Goal: Transaction & Acquisition: Purchase product/service

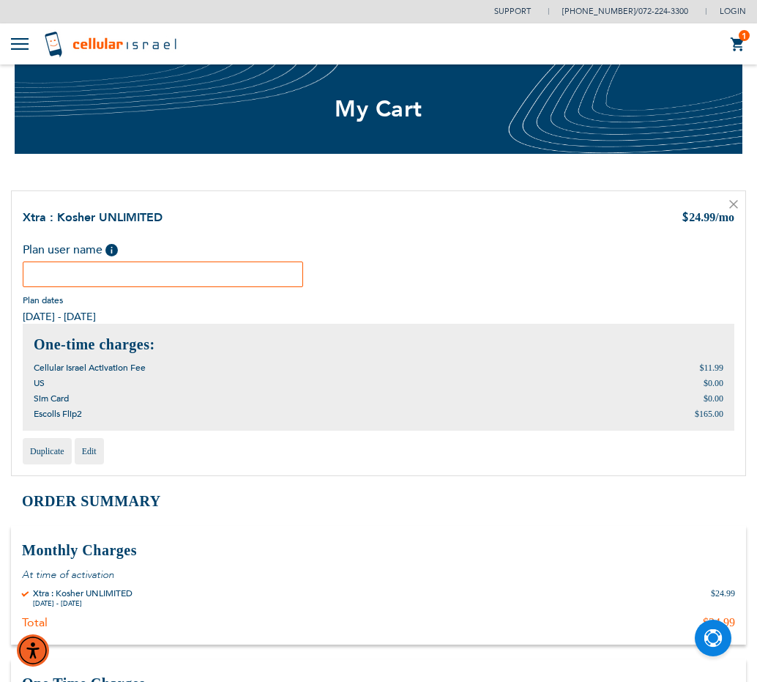
click at [60, 278] on input "text" at bounding box center [163, 274] width 280 height 26
type input "m"
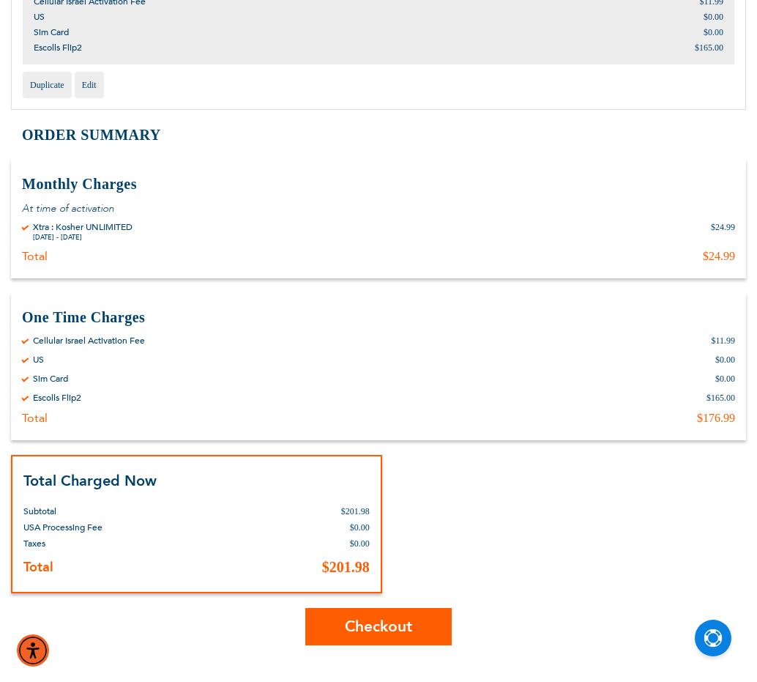
scroll to position [614, 0]
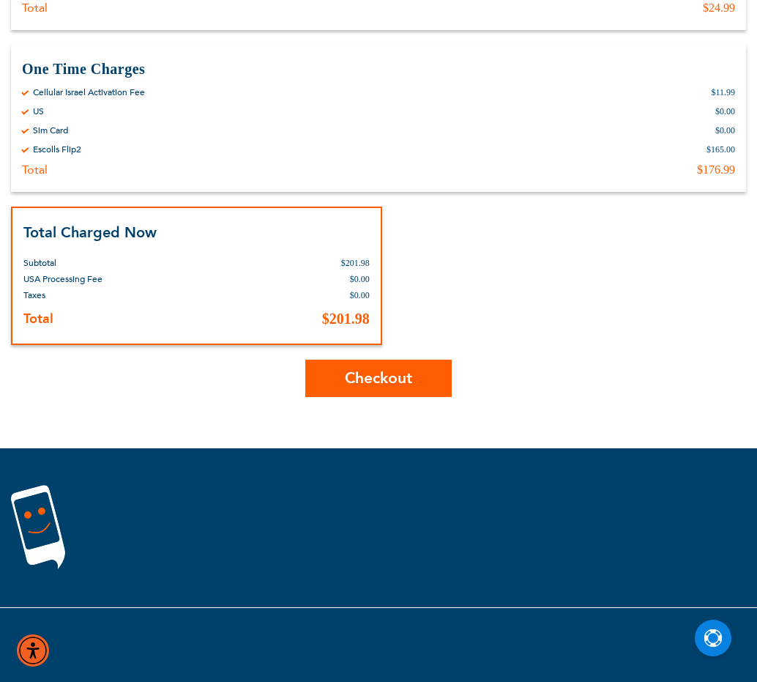
type input "Mayer Mendlovic"
click at [402, 372] on span "Checkout" at bounding box center [378, 378] width 67 height 21
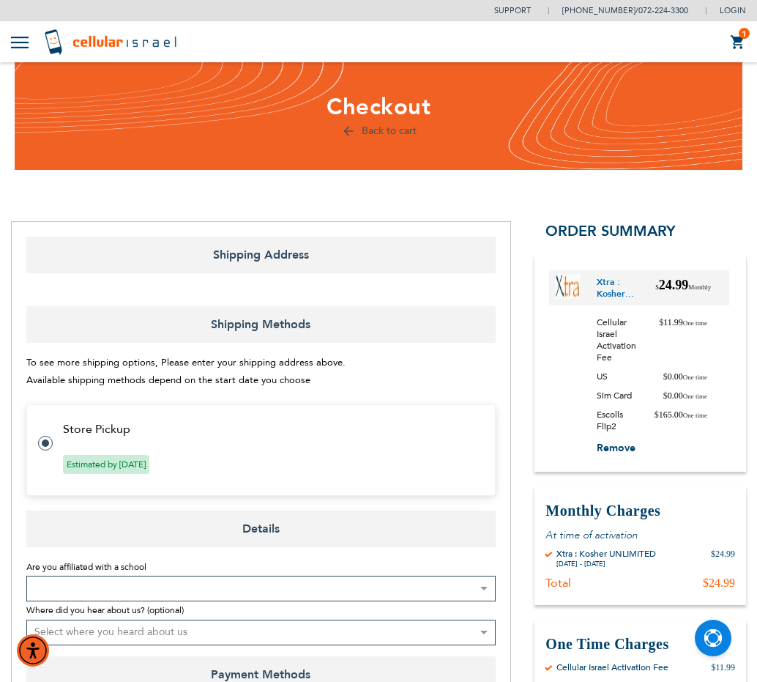
select select "US"
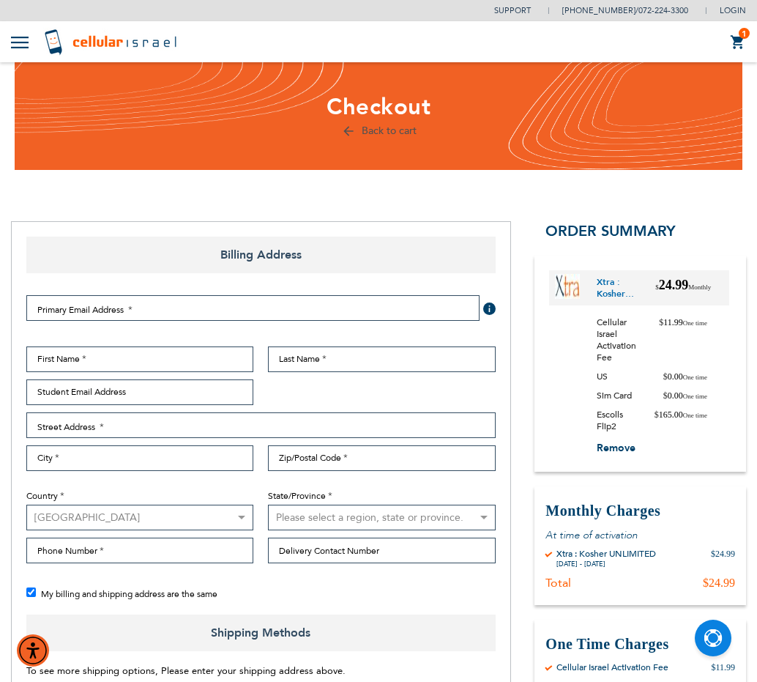
checkbox input "false"
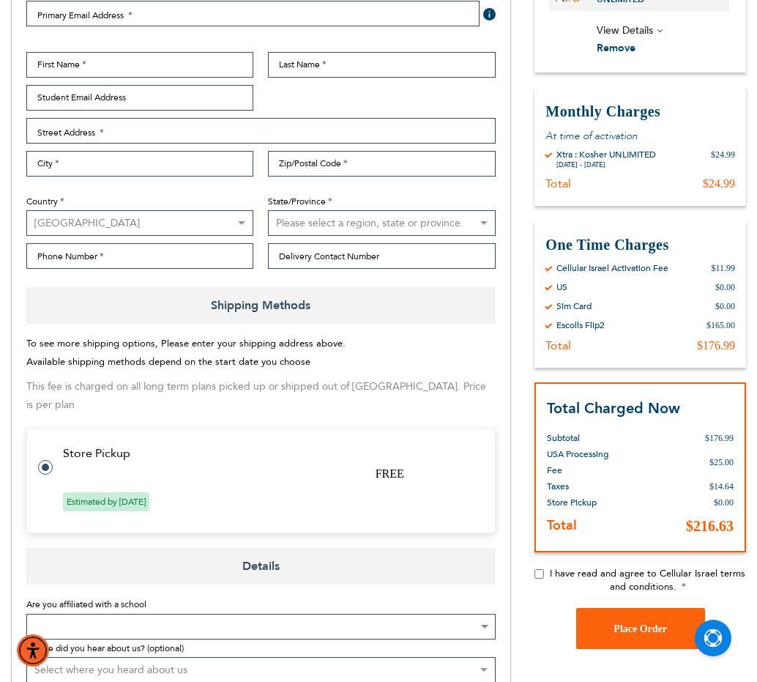
scroll to position [366, 0]
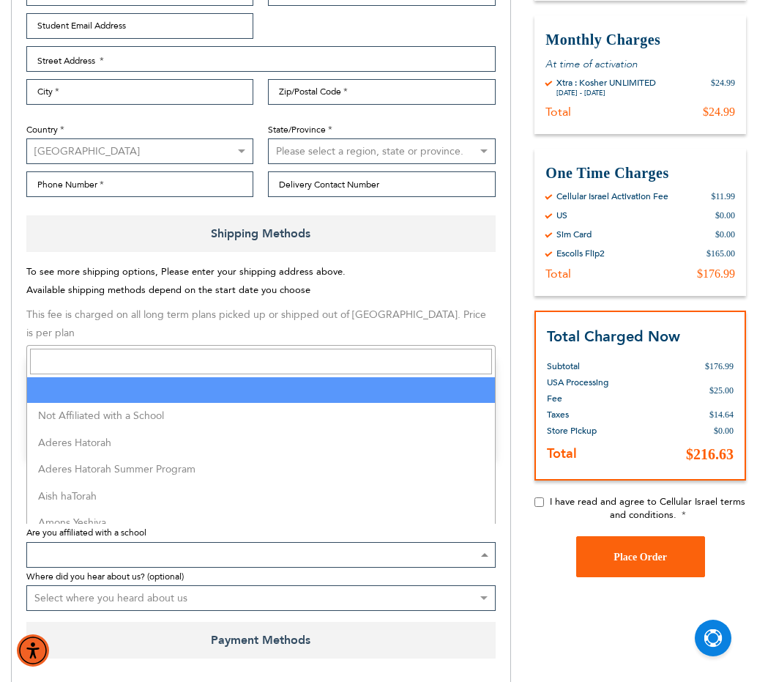
click at [223, 542] on span at bounding box center [260, 555] width 469 height 26
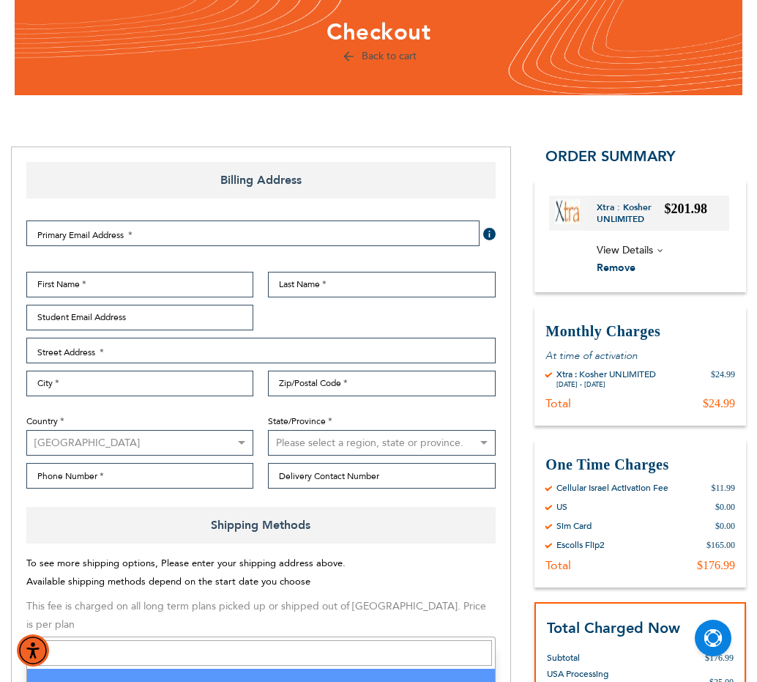
scroll to position [73, 0]
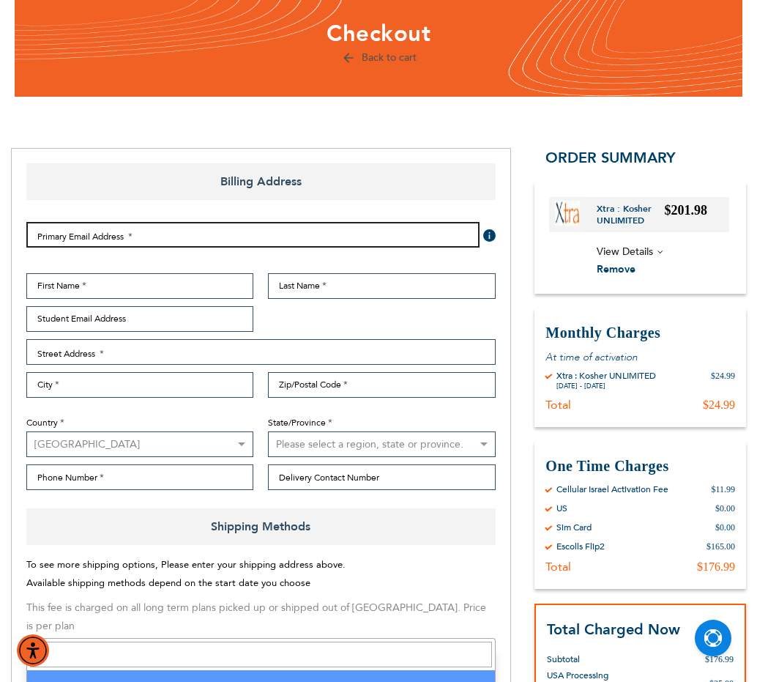
click at [146, 238] on input "Email Address" at bounding box center [252, 235] width 453 height 26
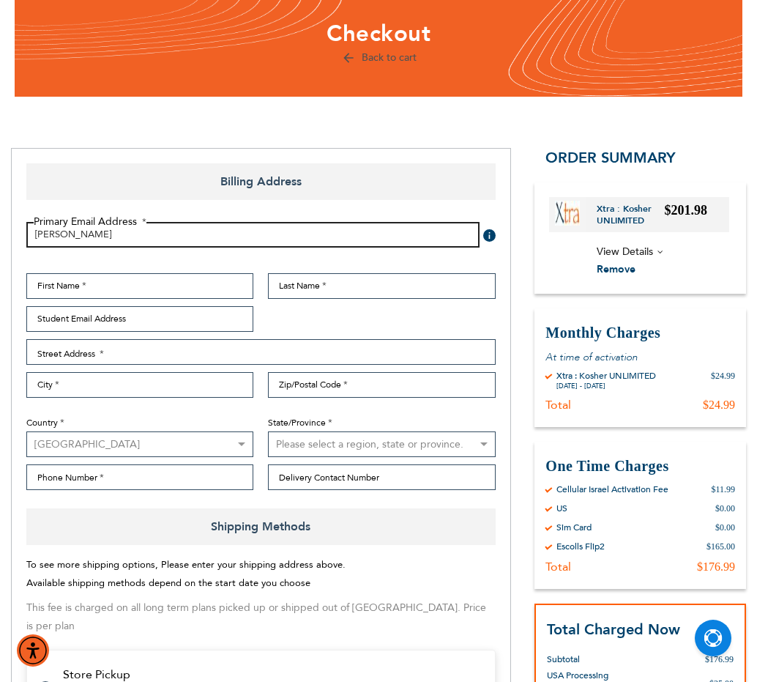
type input "[EMAIL_ADDRESS][DOMAIN_NAME]"
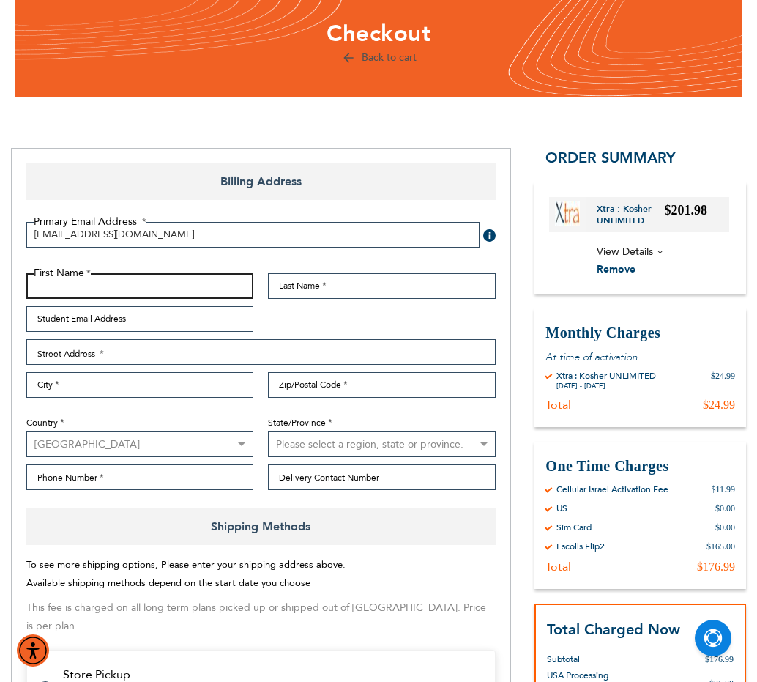
click at [131, 288] on input "First Name" at bounding box center [139, 286] width 227 height 26
type input "DROR"
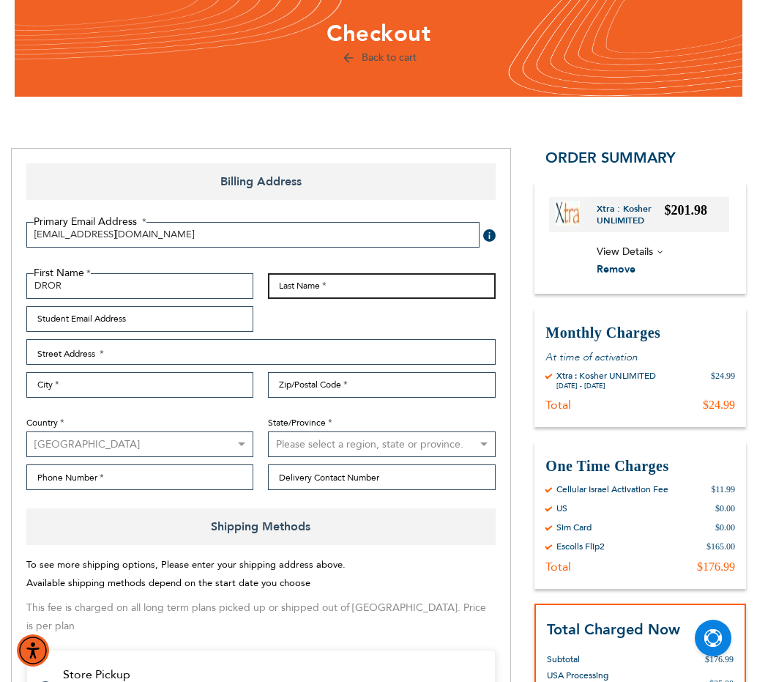
type input "FREE"
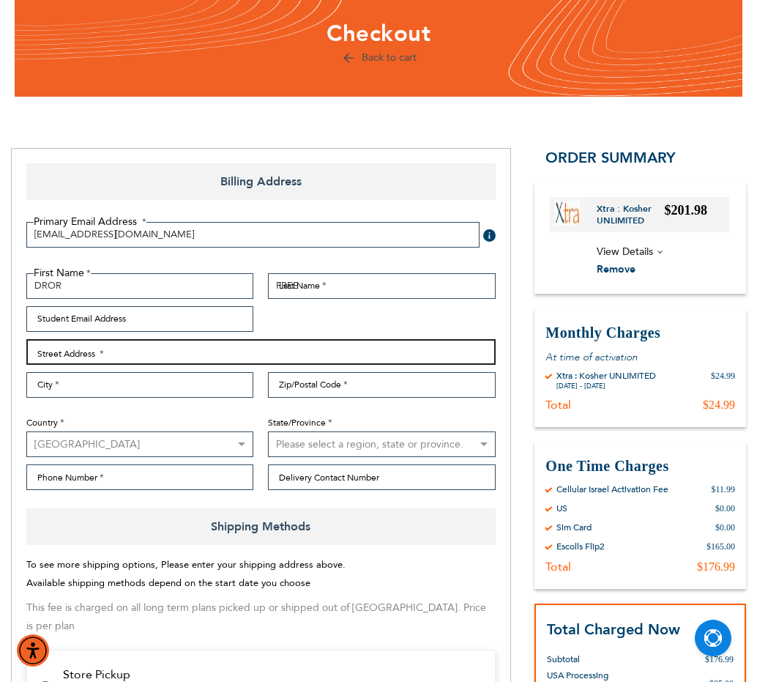
type input "[STREET_ADDRESS]"
type input "[GEOGRAPHIC_DATA]"
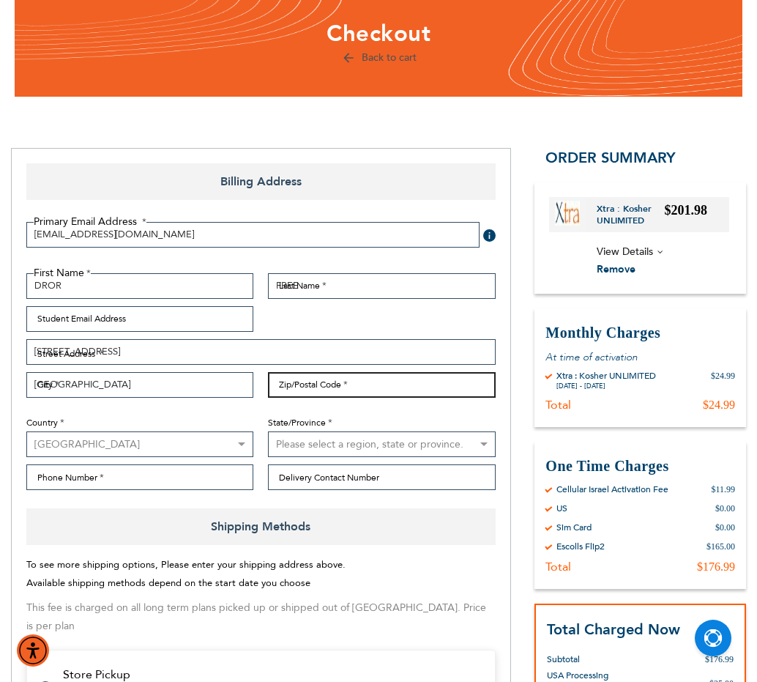
type input "11219"
select select "43"
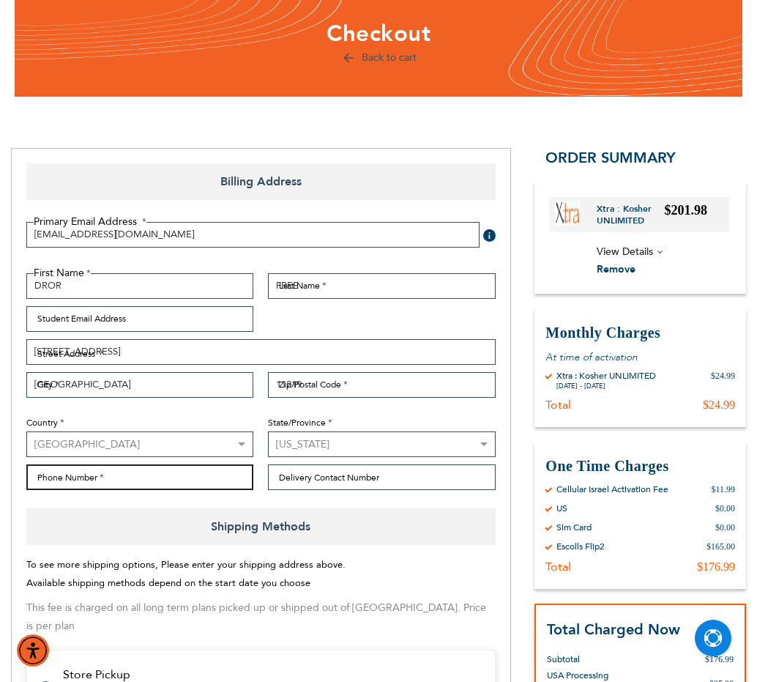
type input "8454184841"
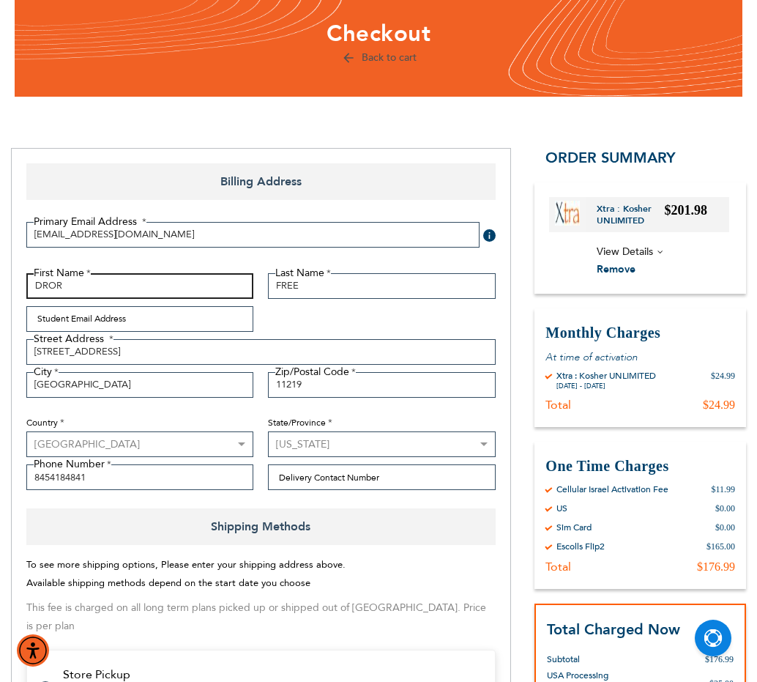
drag, startPoint x: 107, startPoint y: 291, endPoint x: 6, endPoint y: 276, distance: 102.2
type input "[PERSON_NAME]"
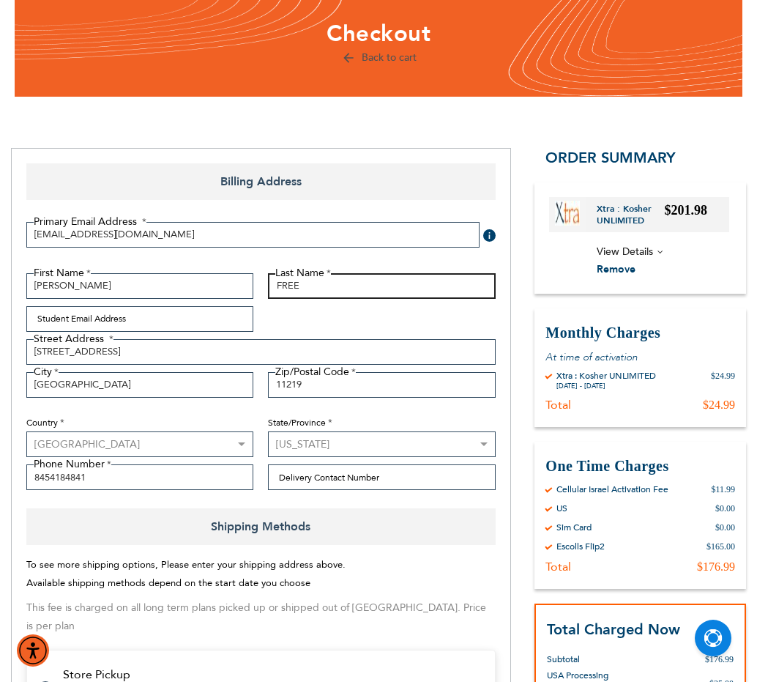
drag, startPoint x: 310, startPoint y: 280, endPoint x: 272, endPoint y: 287, distance: 38.8
click at [272, 287] on input "FREE" at bounding box center [381, 286] width 227 height 26
type input "m"
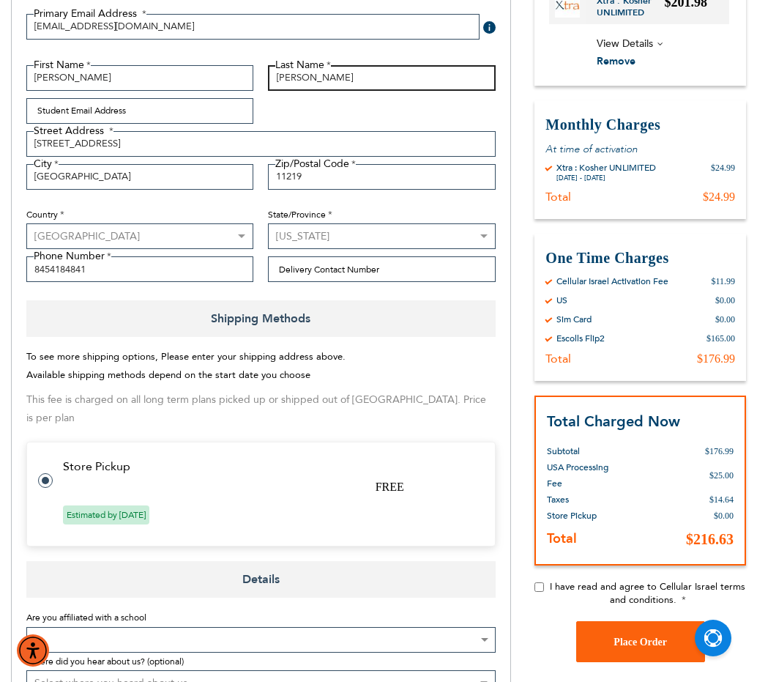
scroll to position [366, 0]
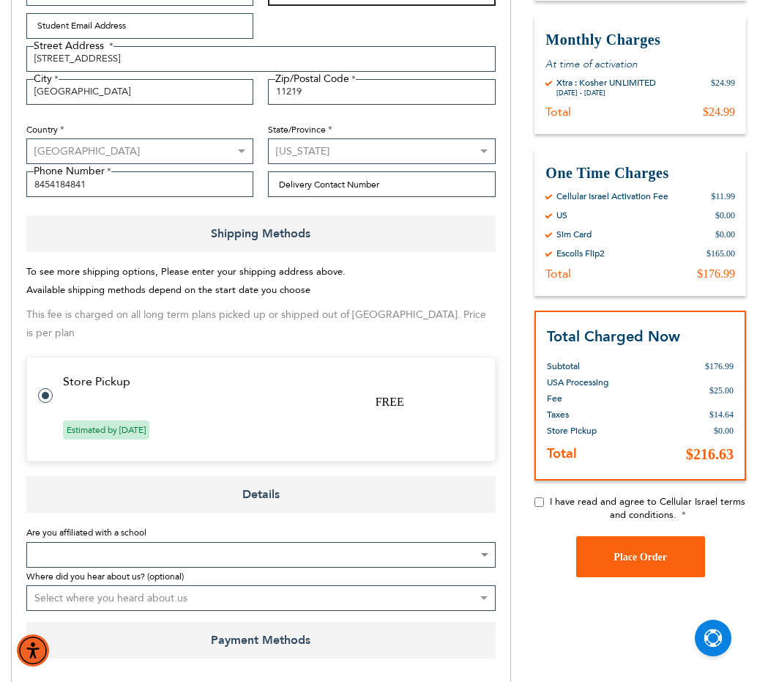
type input "[PERSON_NAME]"
click at [51, 182] on input "8454184841" at bounding box center [139, 184] width 227 height 26
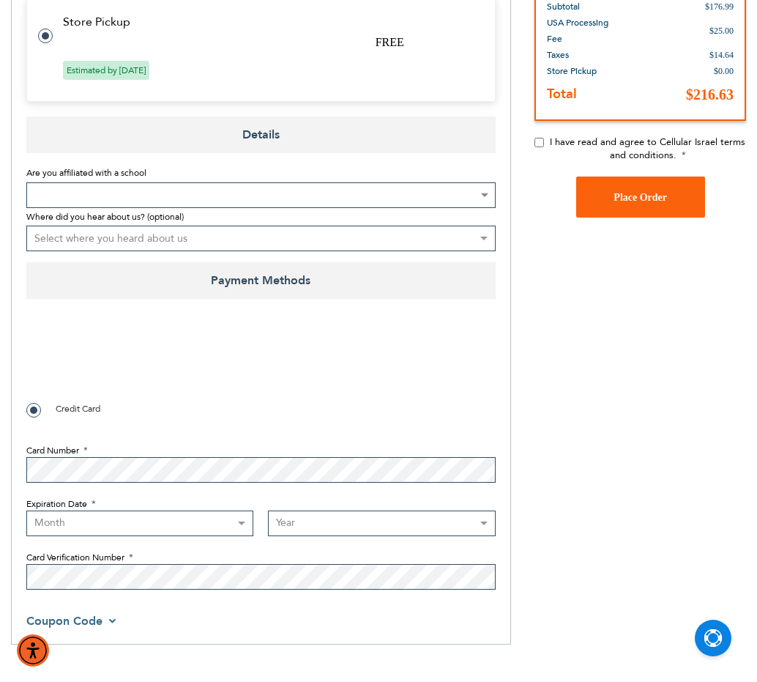
scroll to position [732, 0]
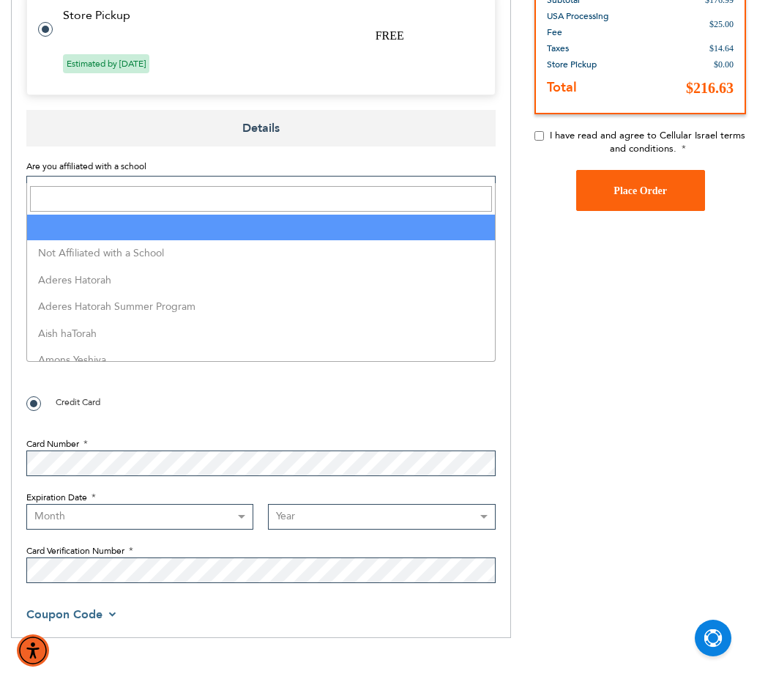
click at [137, 176] on span at bounding box center [260, 189] width 469 height 26
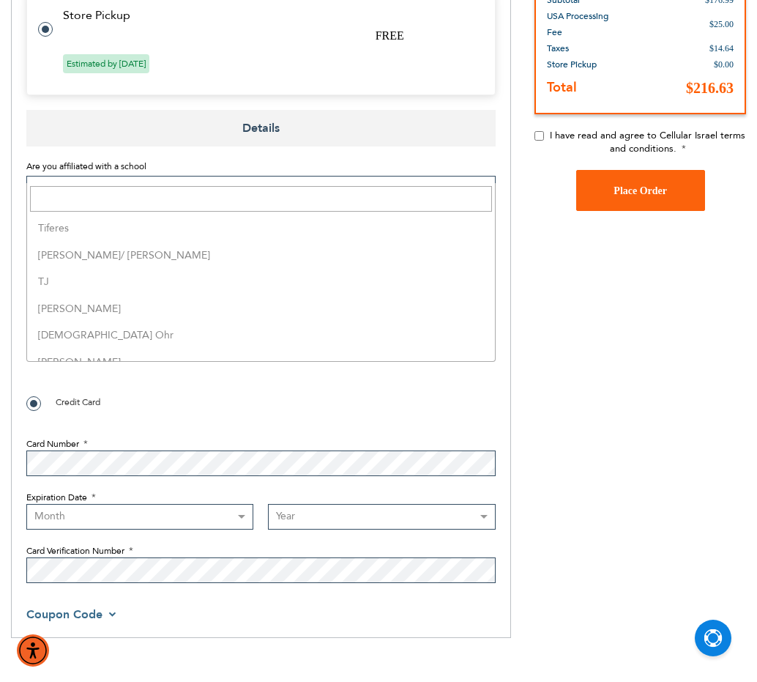
scroll to position [3661, 0]
click at [158, 176] on span "[PERSON_NAME]/ [PERSON_NAME]" at bounding box center [261, 189] width 468 height 26
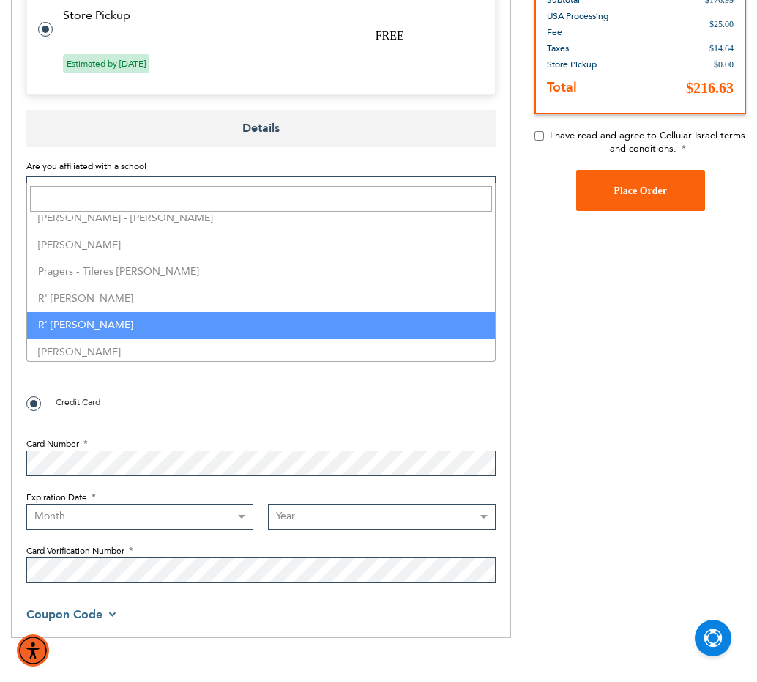
scroll to position [3163, 0]
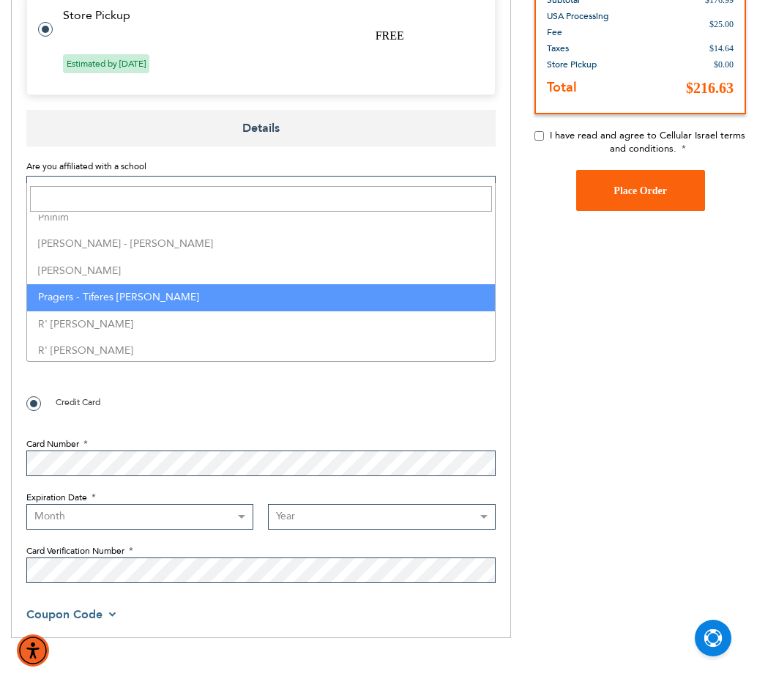
select select "141"
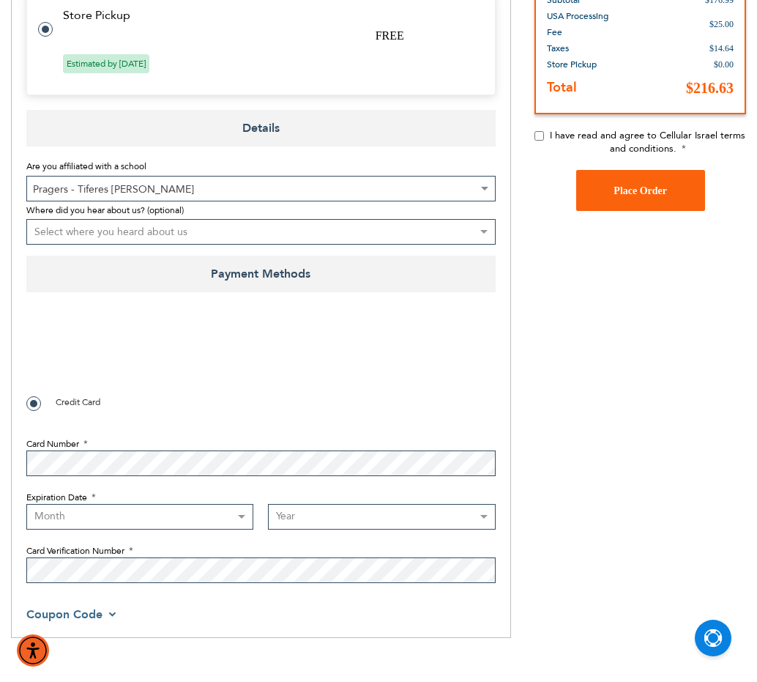
scroll to position [659, 0]
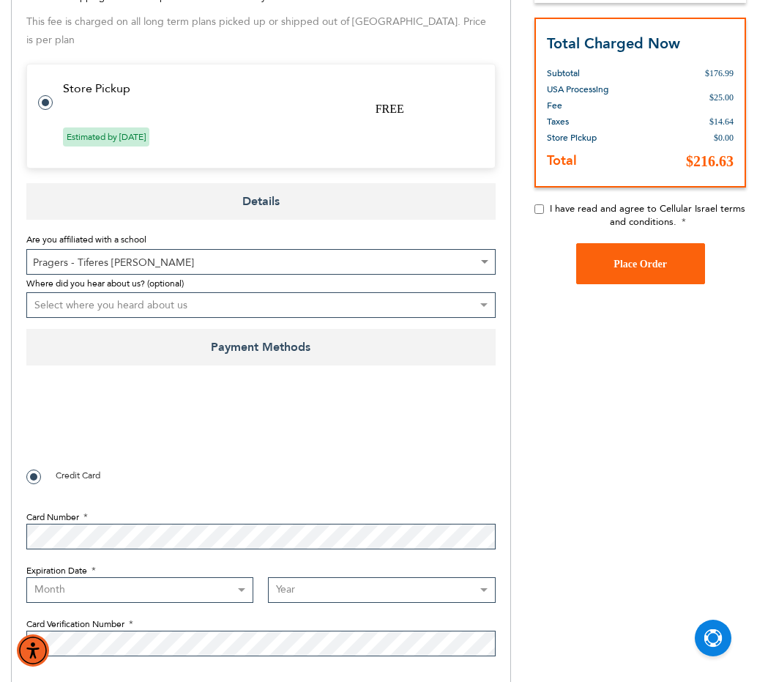
click at [148, 292] on select "Select where you heard about us Existing Customer Friend Other School/Group BP …" at bounding box center [260, 305] width 469 height 26
select select "25"
click at [26, 292] on select "Select where you heard about us Existing Customer Friend Other School/Group BP …" at bounding box center [260, 305] width 469 height 26
checkbox input "true"
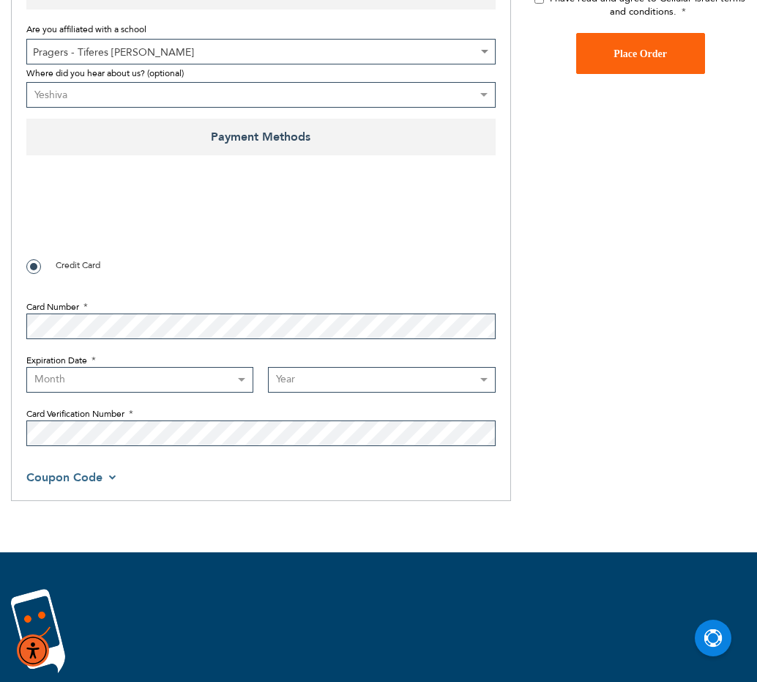
scroll to position [952, 0]
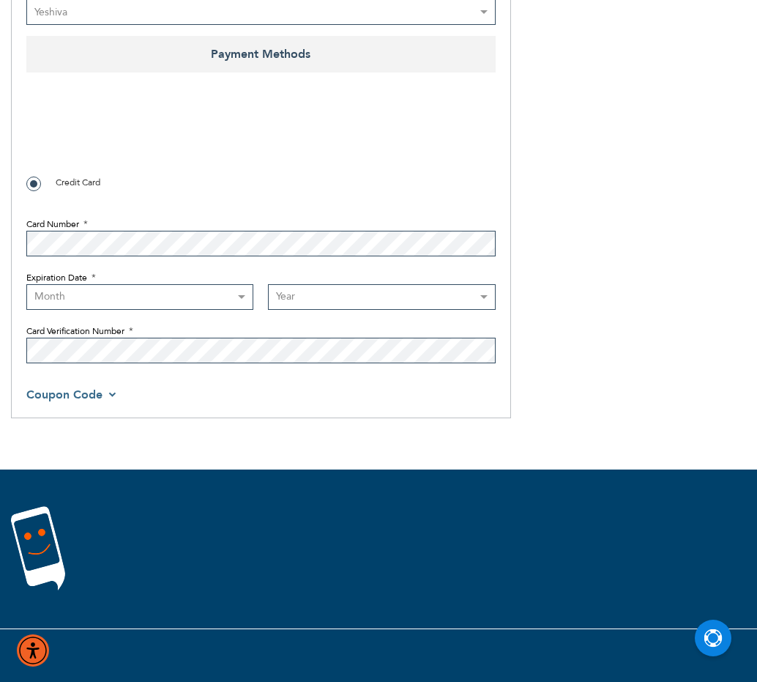
click at [61, 284] on select "Month [DATE] - [DATE] - [DATE] - [DATE] - [DATE] - [DATE] - [DATE] - [DATE] - […" at bounding box center [139, 297] width 227 height 26
click at [103, 286] on select "Month [DATE] - [DATE] - [DATE] - [DATE] - [DATE] - [DATE] - [DATE] - [DATE] - […" at bounding box center [139, 297] width 227 height 26
select select "7"
click at [26, 284] on select "Month [DATE] - [DATE] - [DATE] - [DATE] - [DATE] - [DATE] - [DATE] - [DATE] - […" at bounding box center [139, 297] width 227 height 26
click at [349, 284] on select "Year [DATE] 2026 2027 2028 2029 2030 2031 2032 2033 2034 2035 2036 2037 2038 20…" at bounding box center [381, 297] width 227 height 26
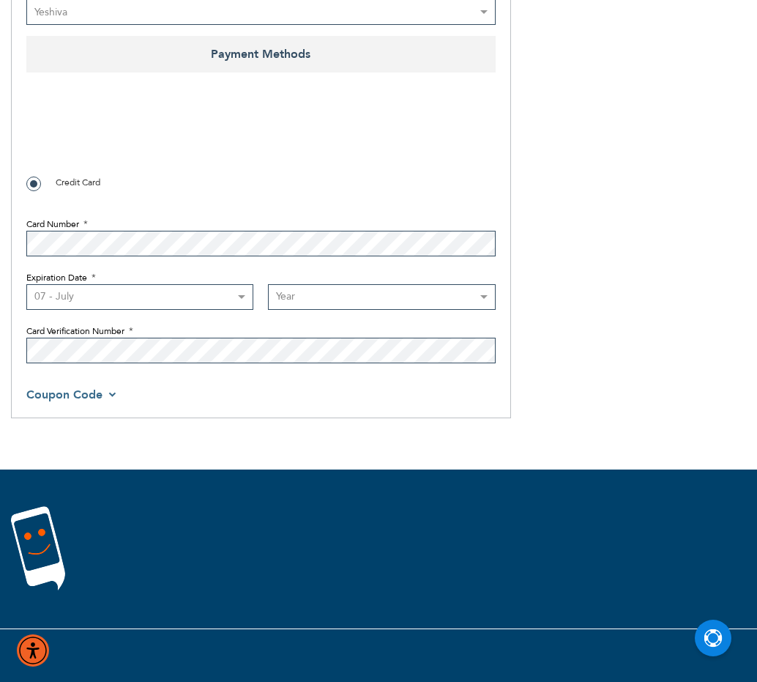
select select "2026"
click at [268, 284] on select "Year [DATE] 2026 2027 2028 2029 2030 2031 2032 2033 2034 2035 2036 2037 2038 20…" at bounding box center [381, 297] width 227 height 26
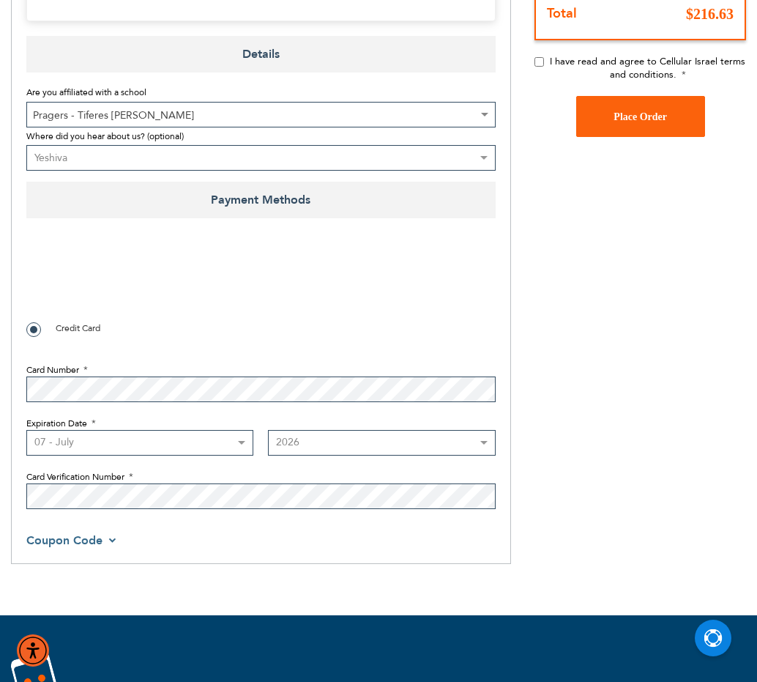
scroll to position [662, 0]
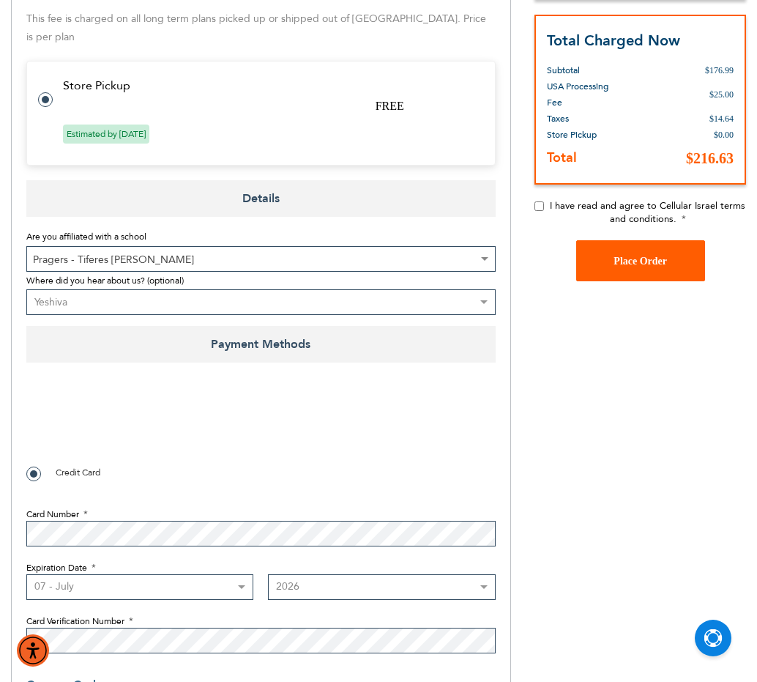
checkbox input "false"
click at [537, 205] on input "I have read and agree to Cellular Israel terms and conditions." at bounding box center [539, 206] width 10 height 10
checkbox input "true"
click at [657, 267] on button "Place Order" at bounding box center [640, 260] width 129 height 41
